Goal: Information Seeking & Learning: Learn about a topic

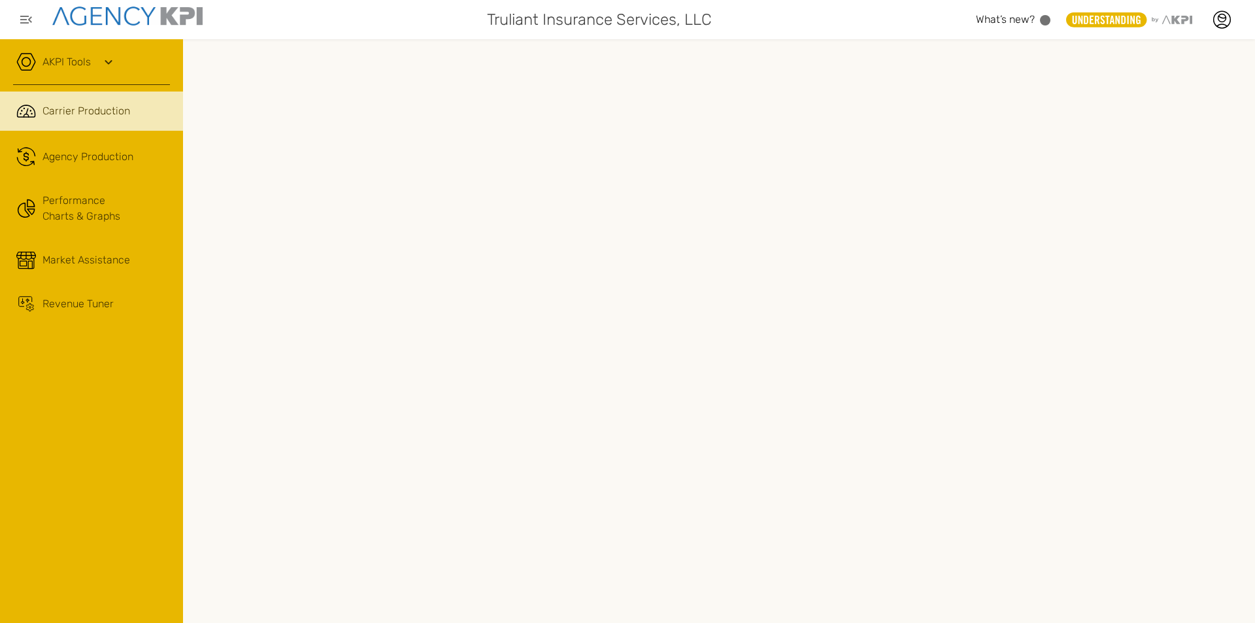
click at [82, 158] on span "Agency Production" at bounding box center [87, 157] width 91 height 16
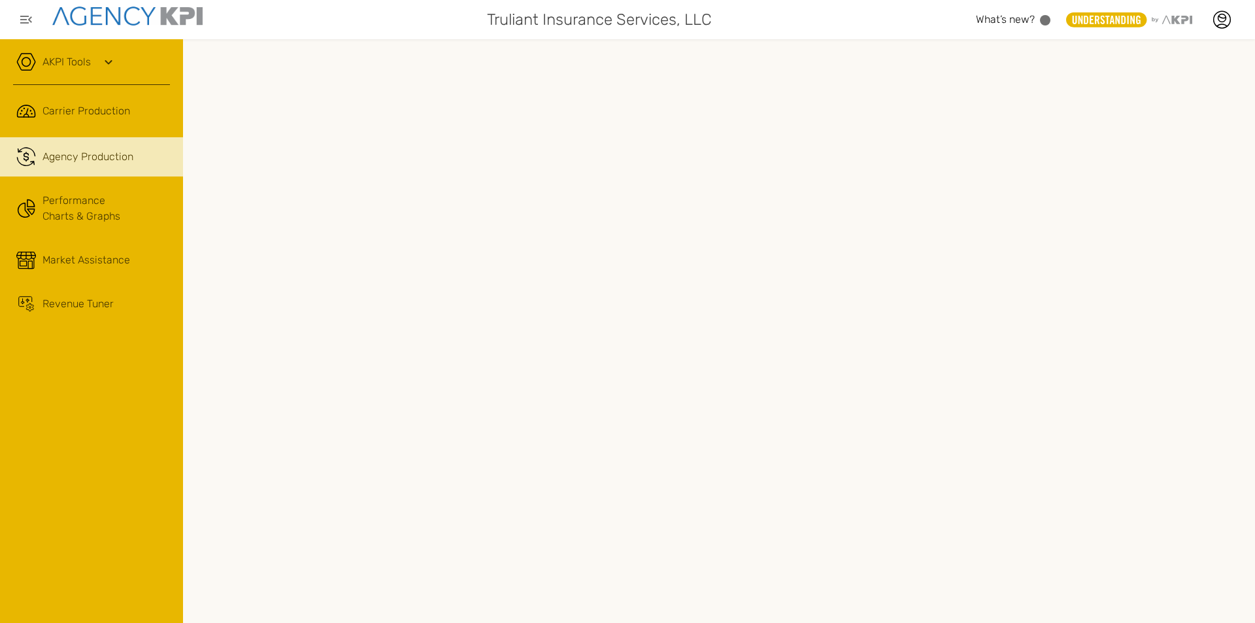
click at [62, 211] on link "Performance Charts & Graphs" at bounding box center [91, 208] width 183 height 51
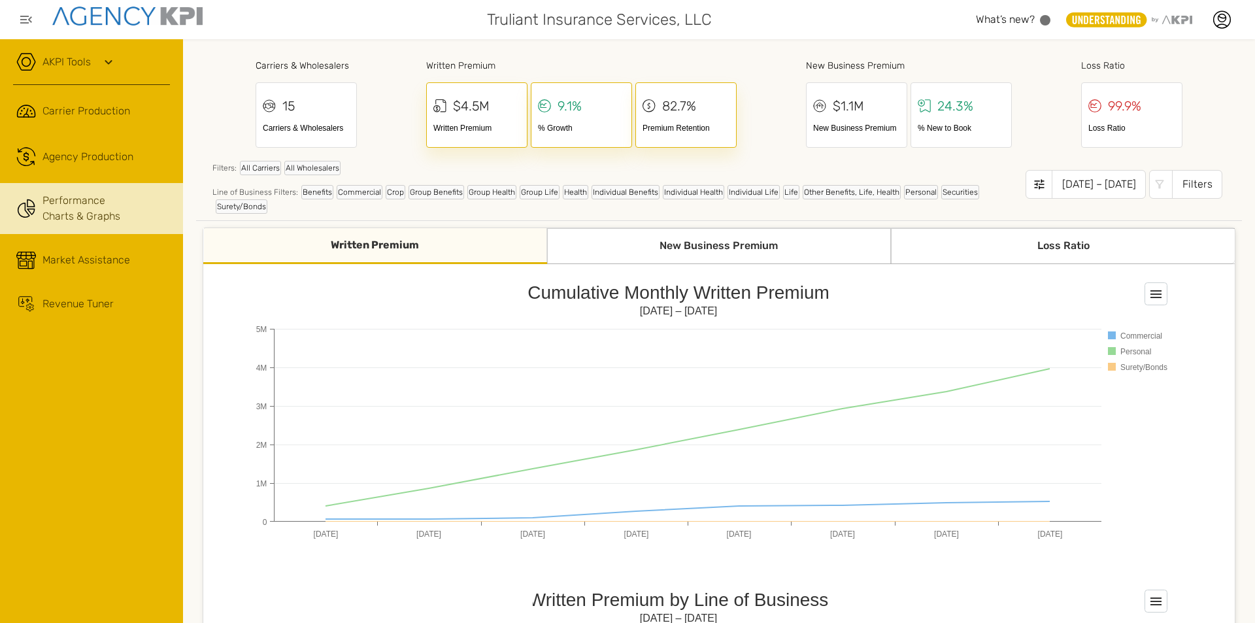
click at [713, 243] on div "New Business Premium" at bounding box center [719, 246] width 344 height 36
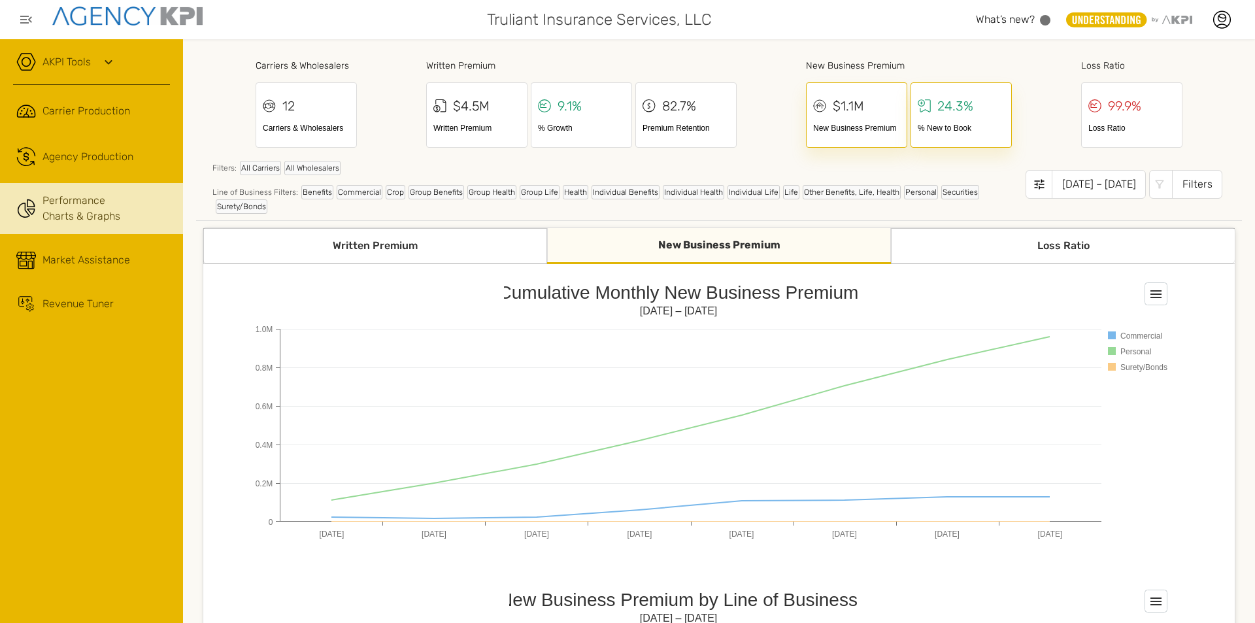
click at [1038, 243] on div "Loss Ratio" at bounding box center [1063, 246] width 344 height 36
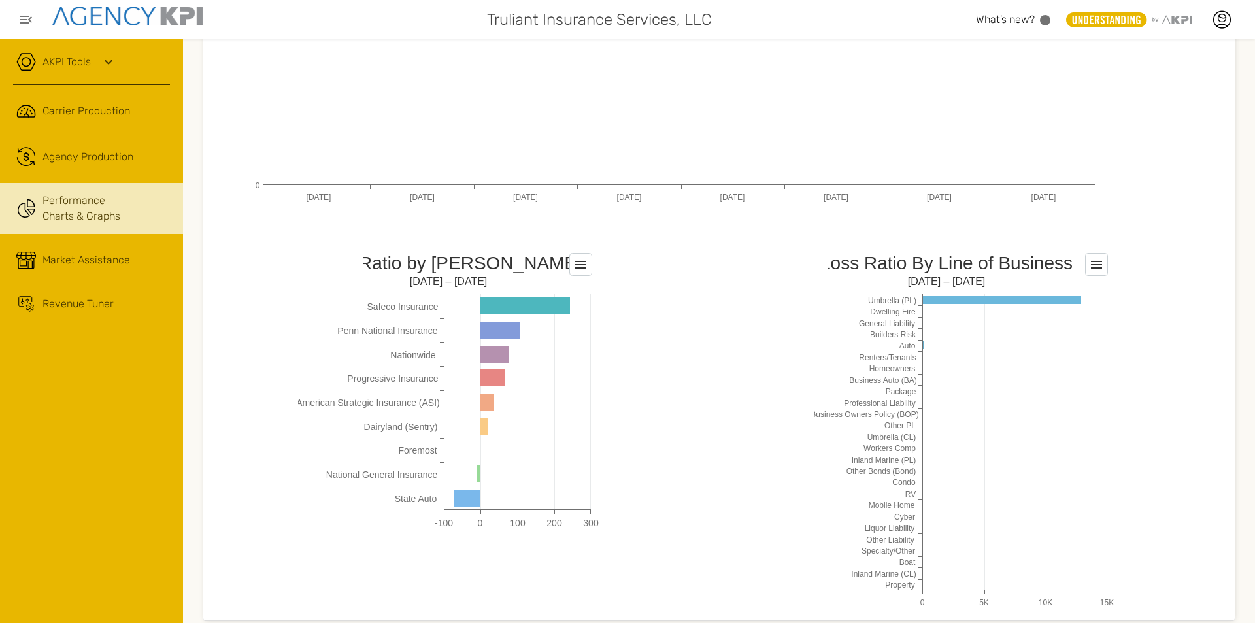
scroll to position [969, 0]
